Goal: Task Accomplishment & Management: Use online tool/utility

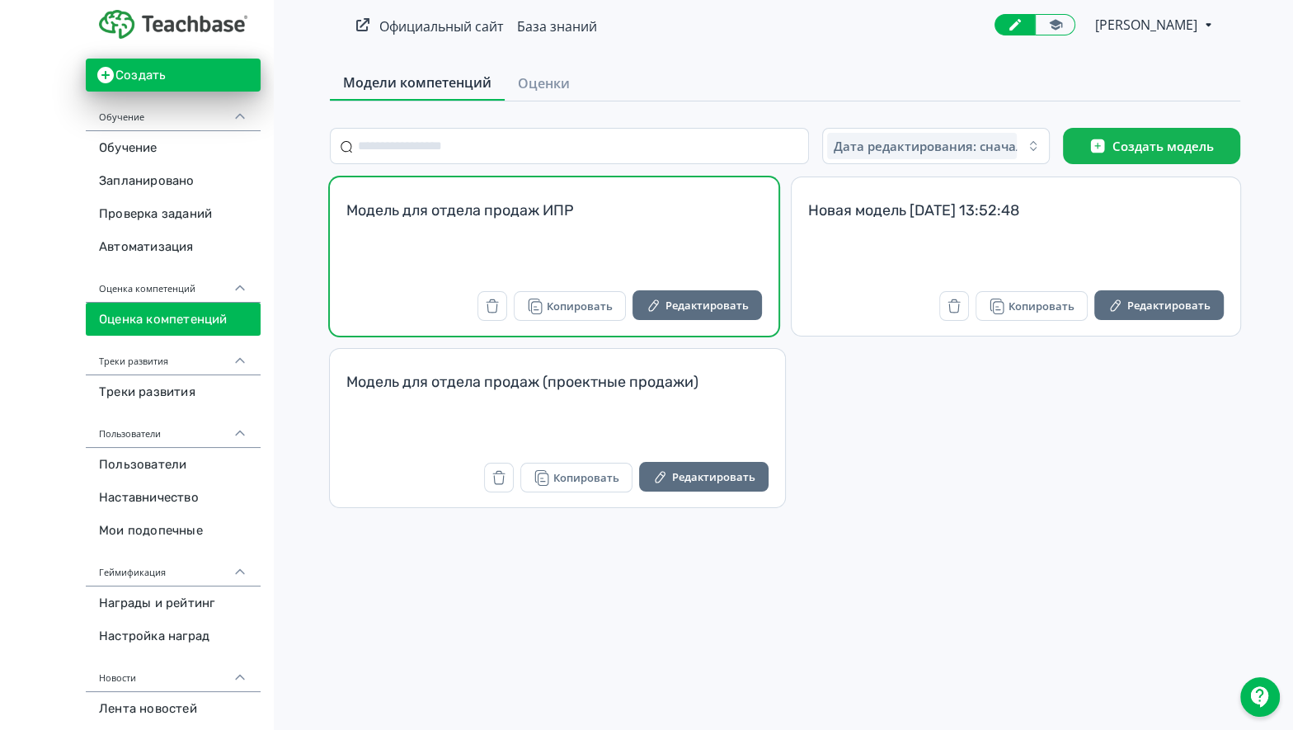
click at [538, 215] on div "Модель для отдела продаж ИПР" at bounding box center [554, 220] width 416 height 40
click at [702, 308] on button "Редактировать" at bounding box center [696, 305] width 129 height 30
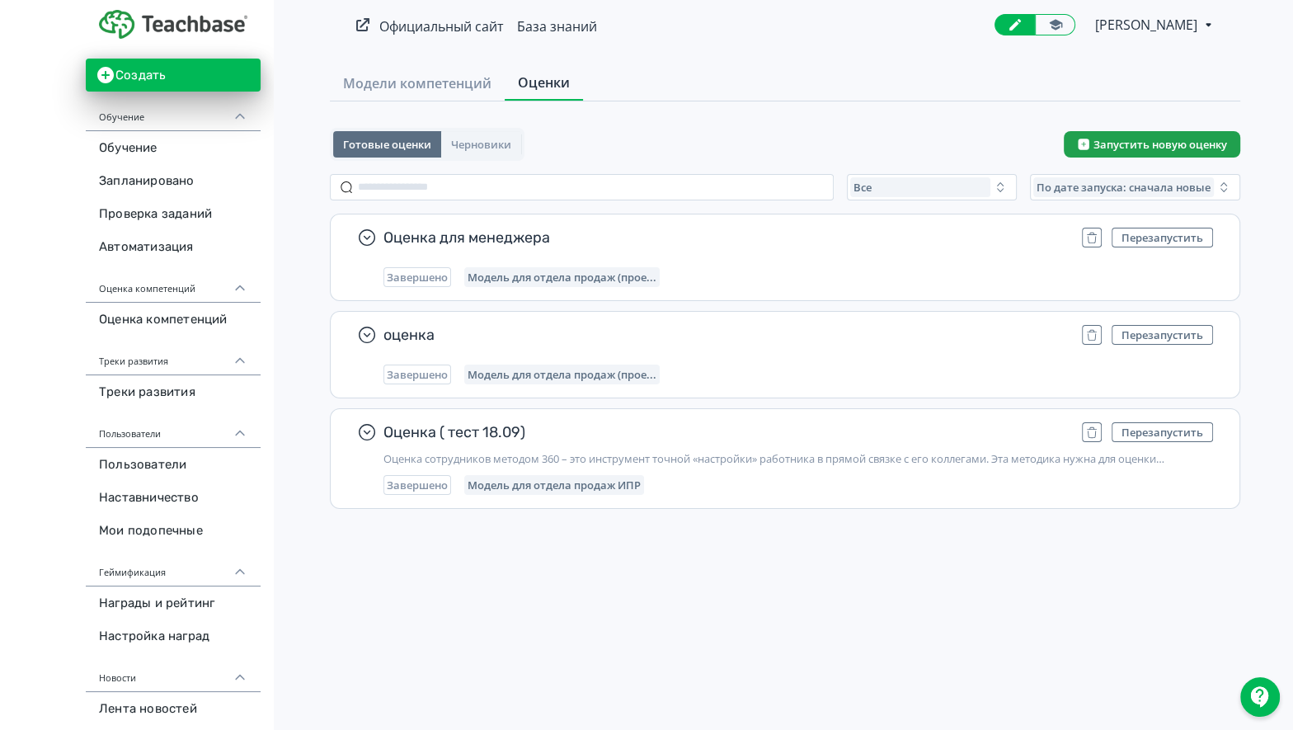
click at [1125, 142] on button "Запустить новую оценку" at bounding box center [1152, 144] width 176 height 26
